Goal: Task Accomplishment & Management: Use online tool/utility

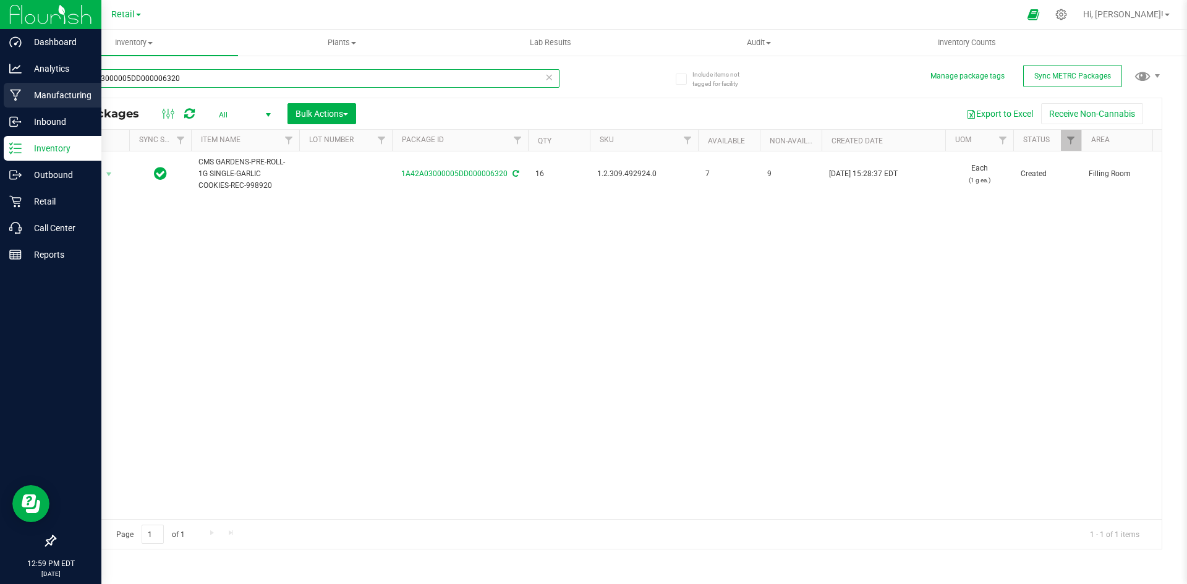
drag, startPoint x: 217, startPoint y: 74, endPoint x: 0, endPoint y: 92, distance: 217.8
click at [0, 92] on div "Dashboard Analytics Manufacturing Inbound Inventory Outbound Retail Call Center…" at bounding box center [593, 292] width 1187 height 584
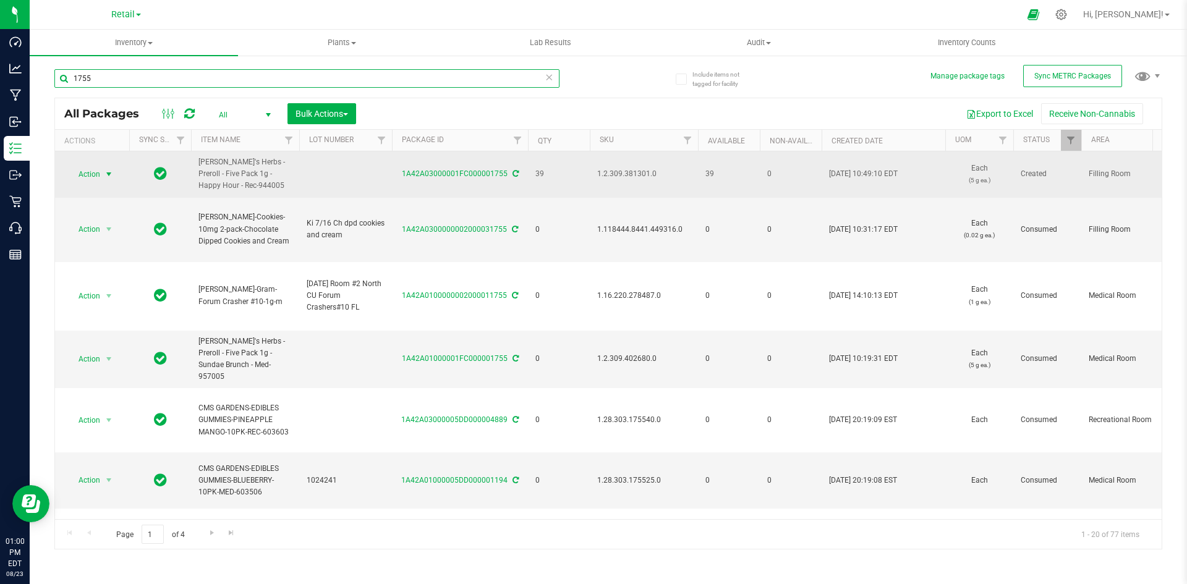
type input "1755"
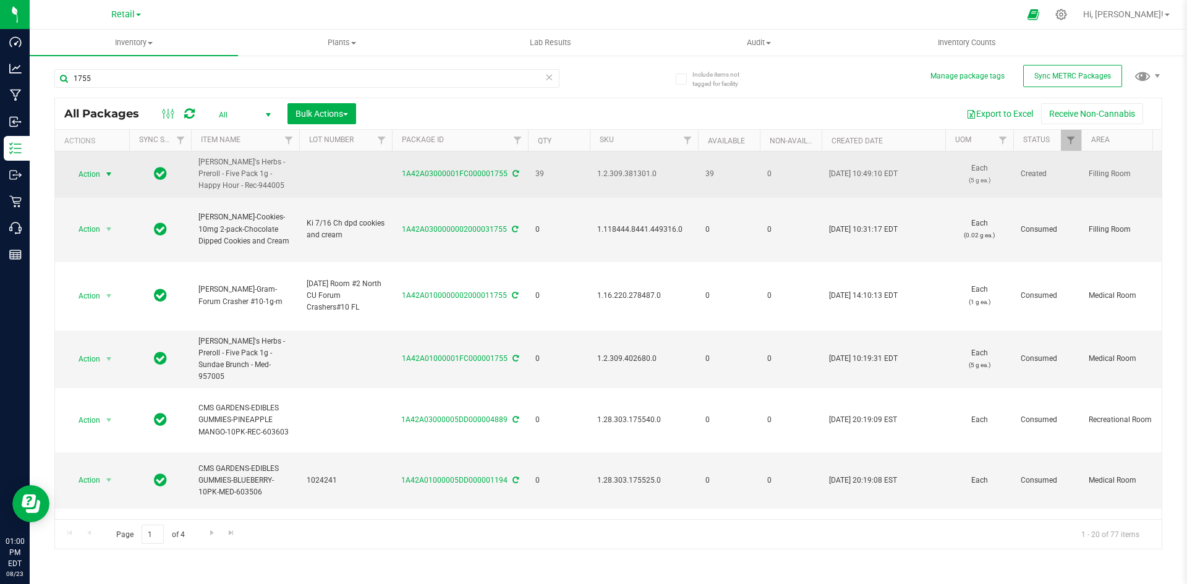
click at [105, 173] on span "select" at bounding box center [109, 174] width 10 height 10
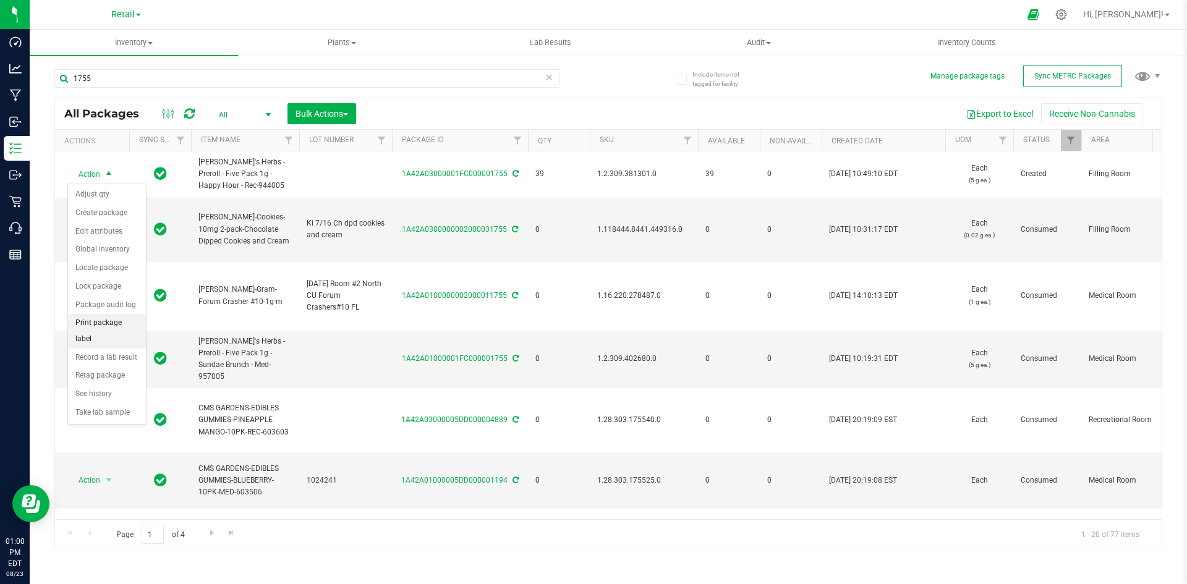
click at [106, 317] on li "Print package label" at bounding box center [107, 331] width 78 height 34
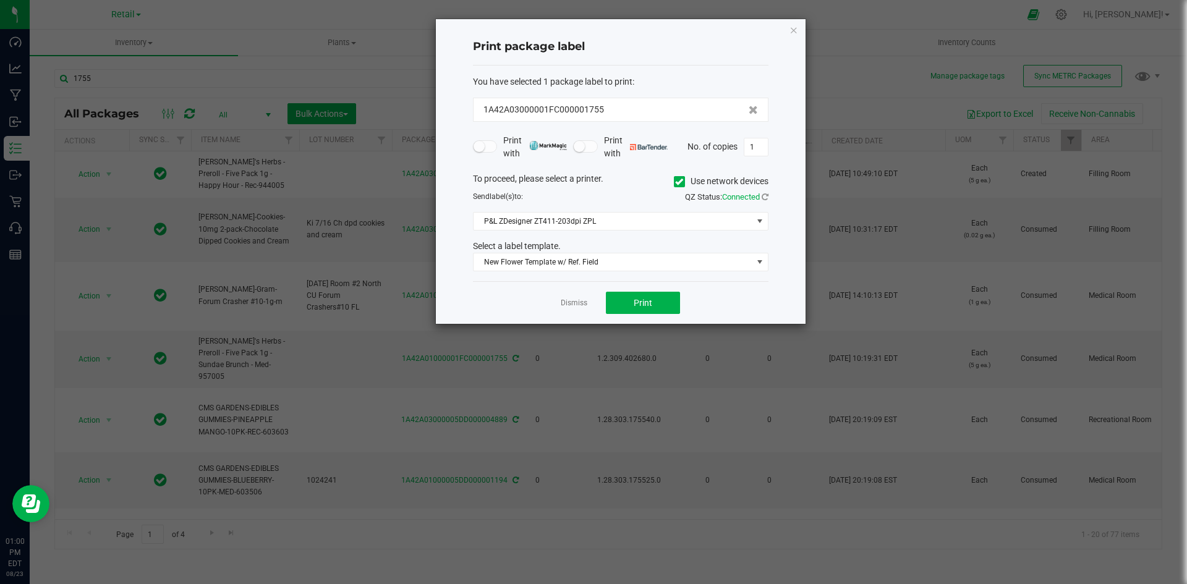
click at [679, 182] on icon at bounding box center [679, 182] width 8 height 0
click at [0, 0] on input "Use network devices" at bounding box center [0, 0] width 0 height 0
click at [633, 220] on span at bounding box center [613, 221] width 279 height 17
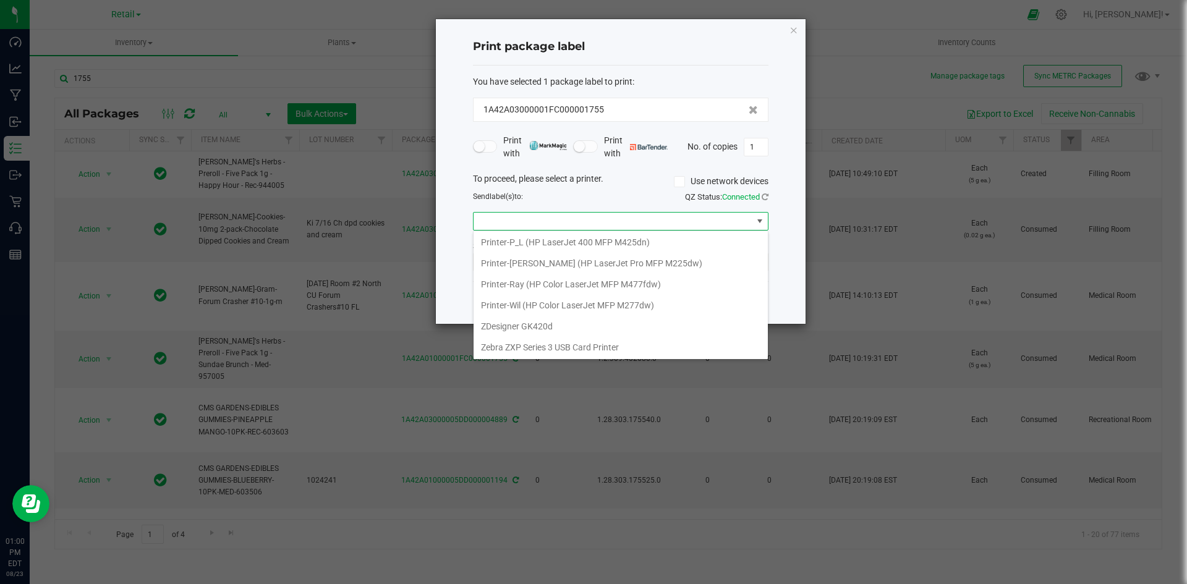
scroll to position [360, 0]
click at [533, 322] on GK420d "ZDesigner GK420d" at bounding box center [621, 325] width 294 height 21
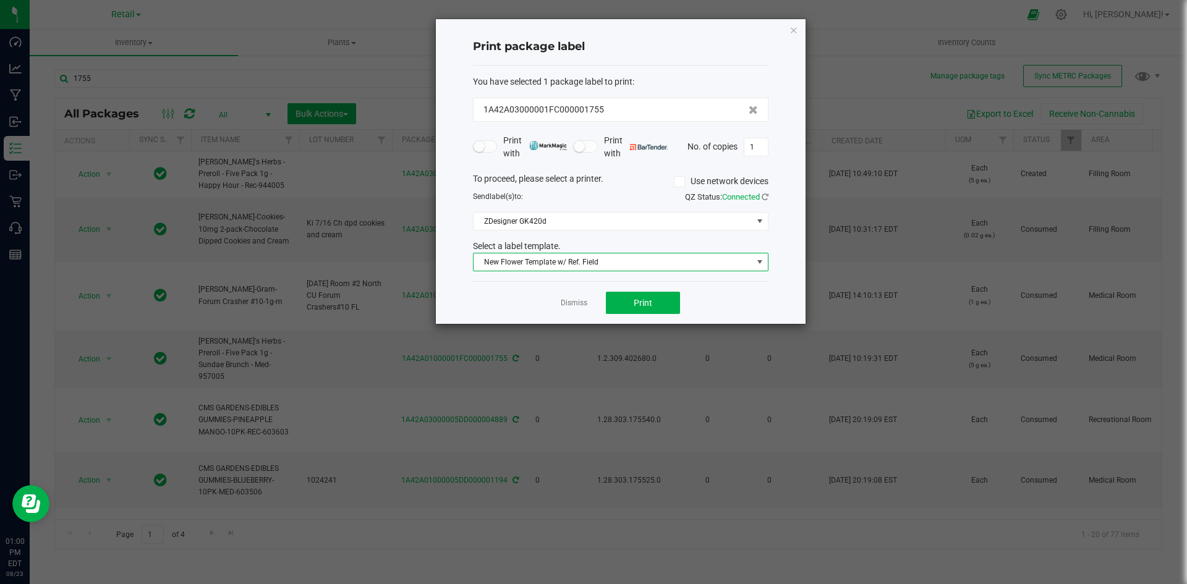
click at [630, 267] on span "New Flower Template w/ Ref. Field" at bounding box center [613, 262] width 279 height 17
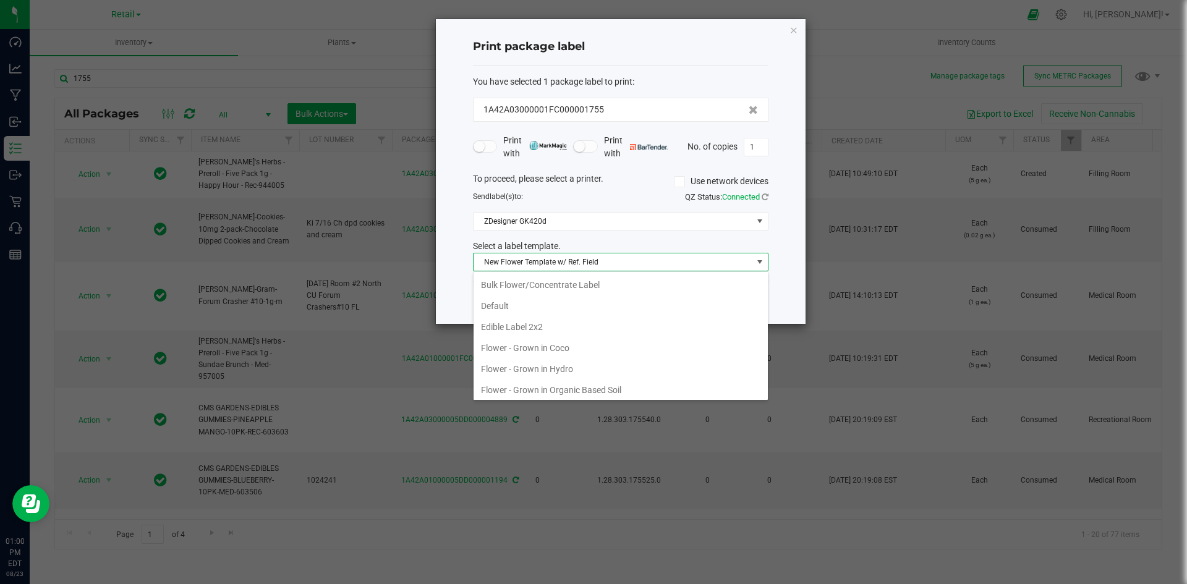
scroll to position [19, 296]
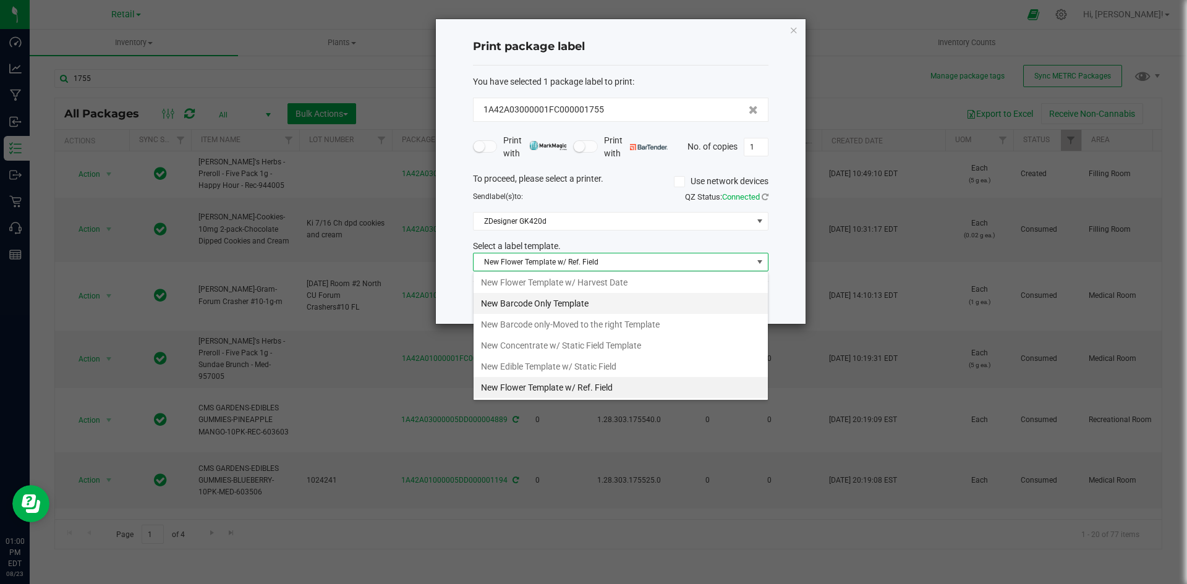
click at [568, 306] on li "New Barcode Only Template" at bounding box center [621, 303] width 294 height 21
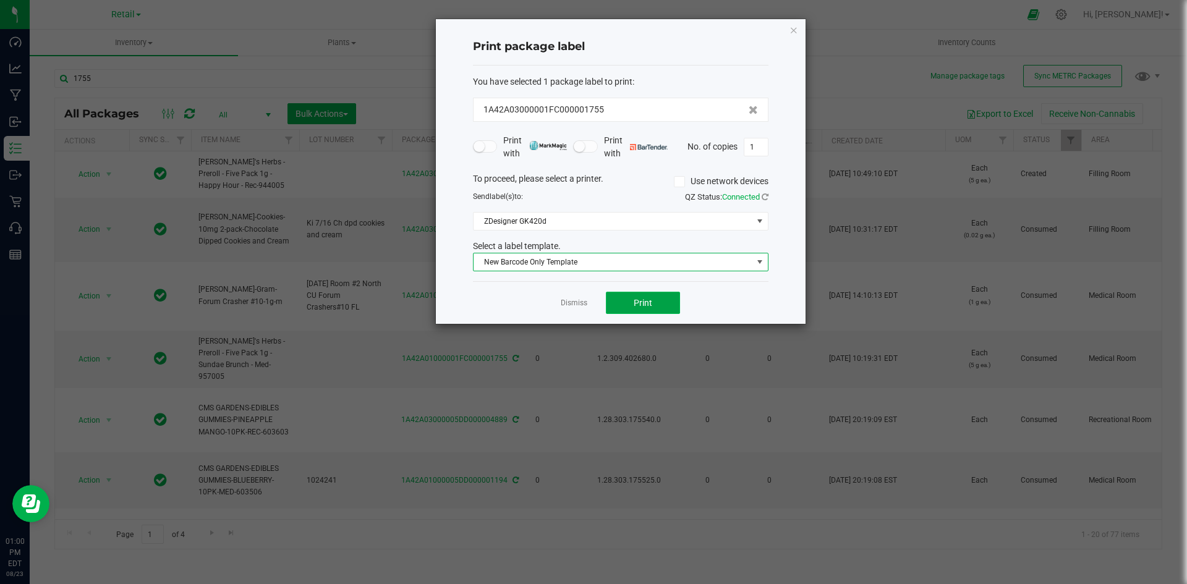
click at [629, 304] on button "Print" at bounding box center [643, 303] width 74 height 22
click at [632, 306] on button "Print" at bounding box center [643, 303] width 74 height 22
